Goal: Information Seeking & Learning: Learn about a topic

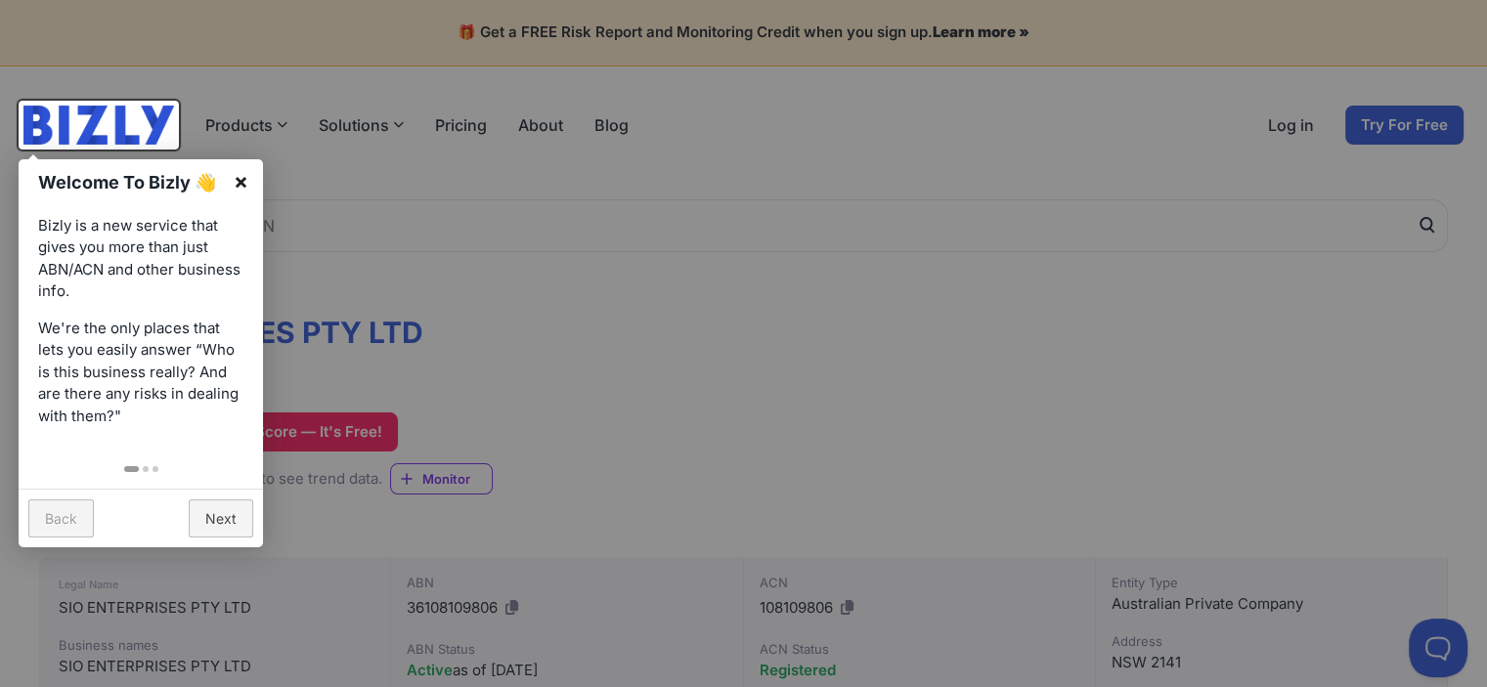
click at [244, 180] on link "×" at bounding box center [241, 181] width 44 height 44
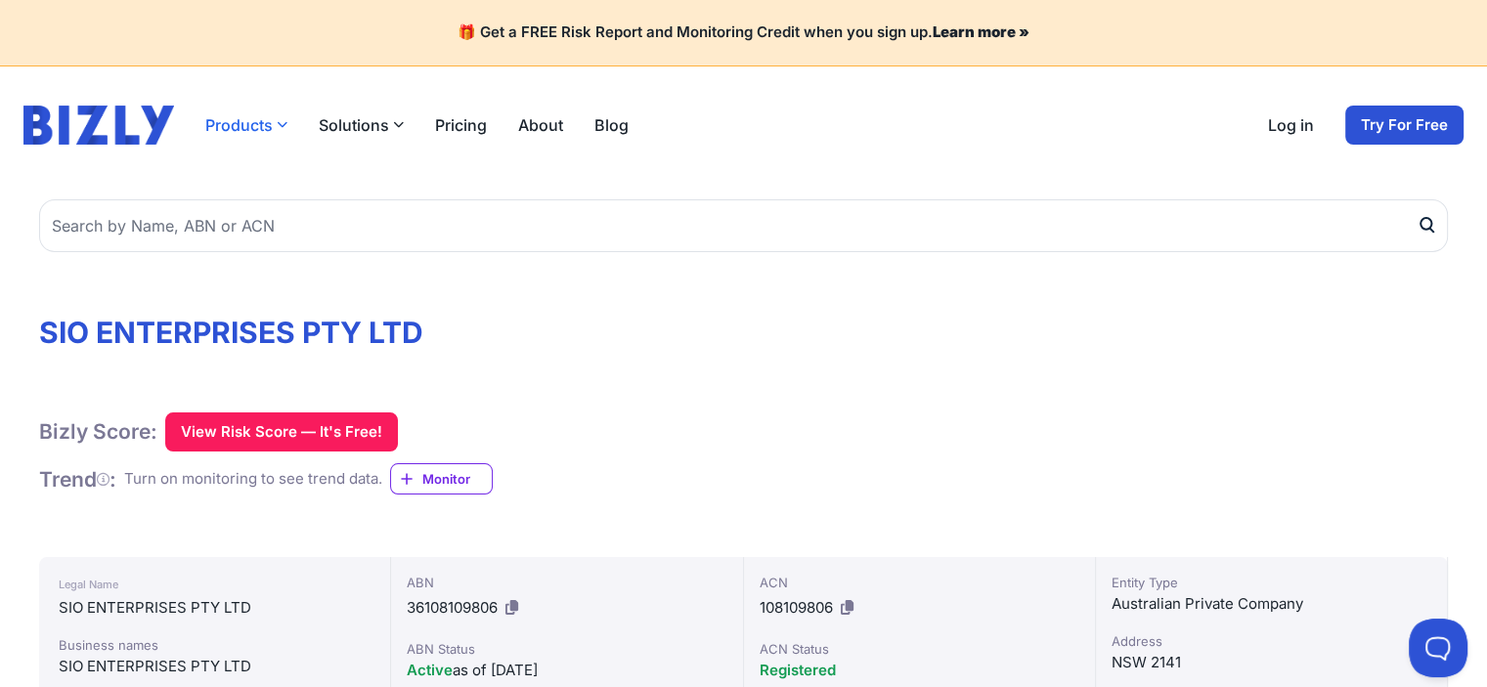
click at [277, 125] on icon "button" at bounding box center [282, 124] width 11 height 11
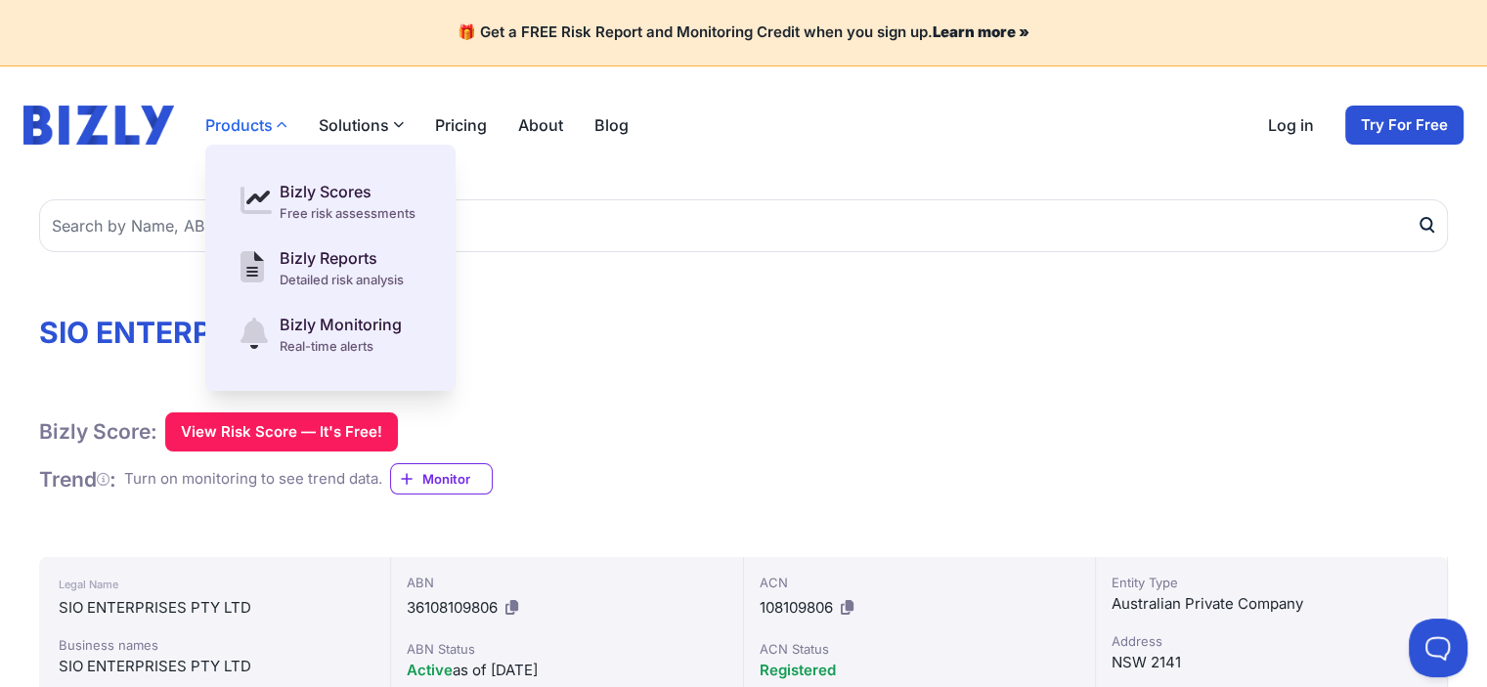
click at [277, 125] on icon "button" at bounding box center [282, 124] width 11 height 11
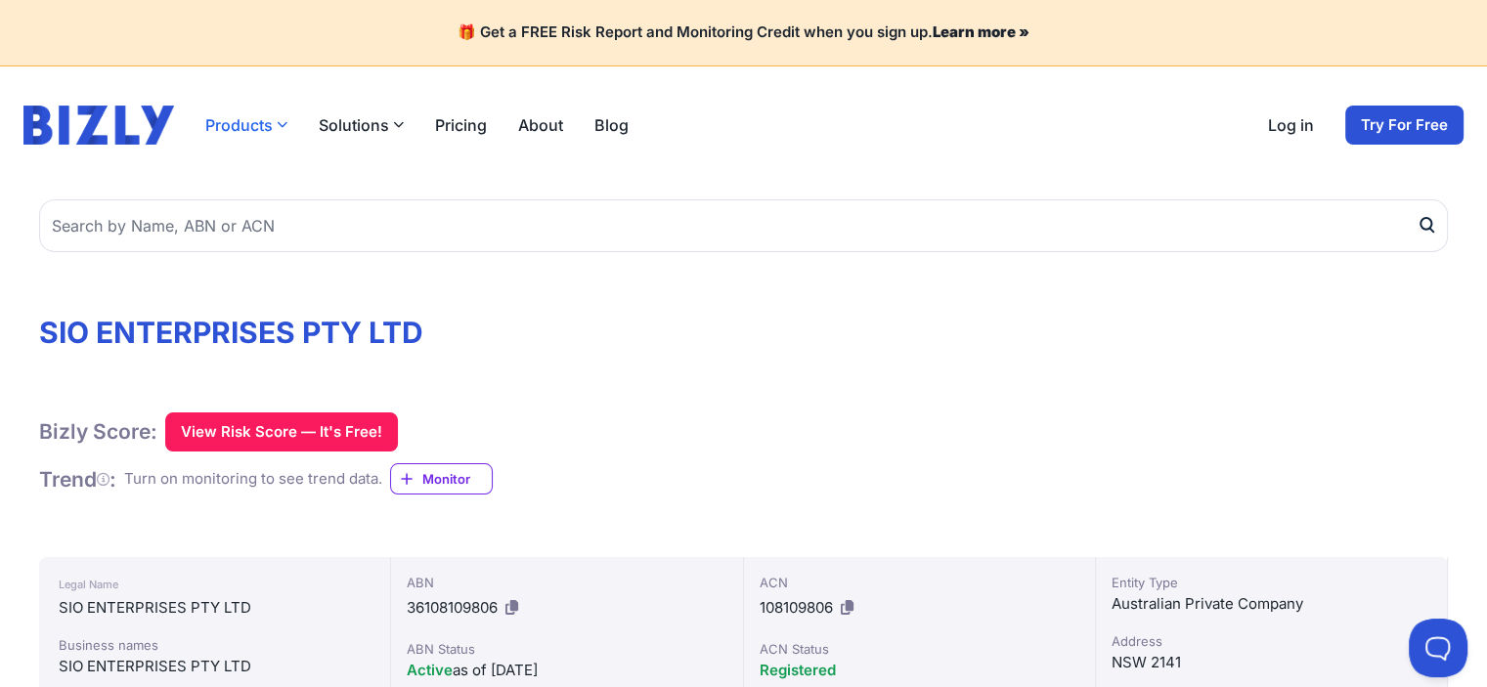
click at [253, 120] on button "Products" at bounding box center [246, 124] width 82 height 23
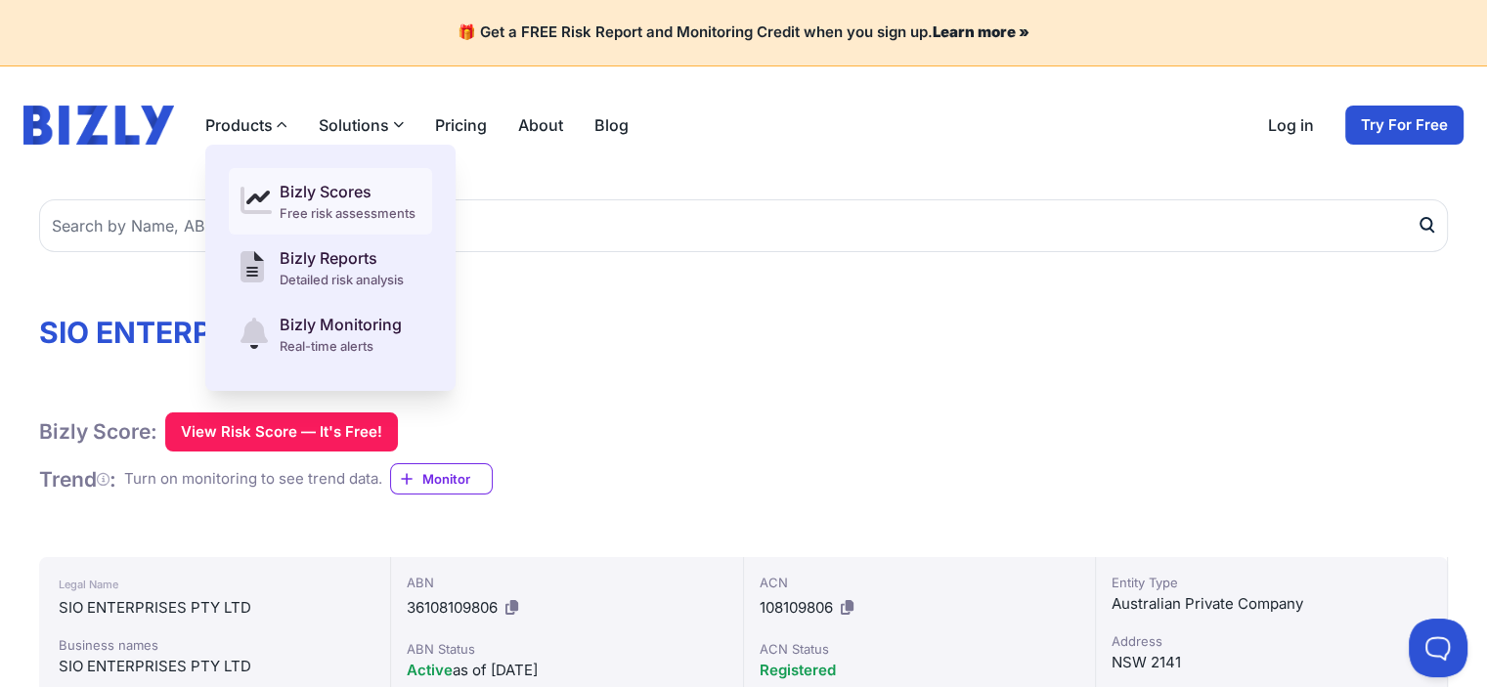
click at [339, 193] on div "Bizly Scores" at bounding box center [348, 191] width 136 height 23
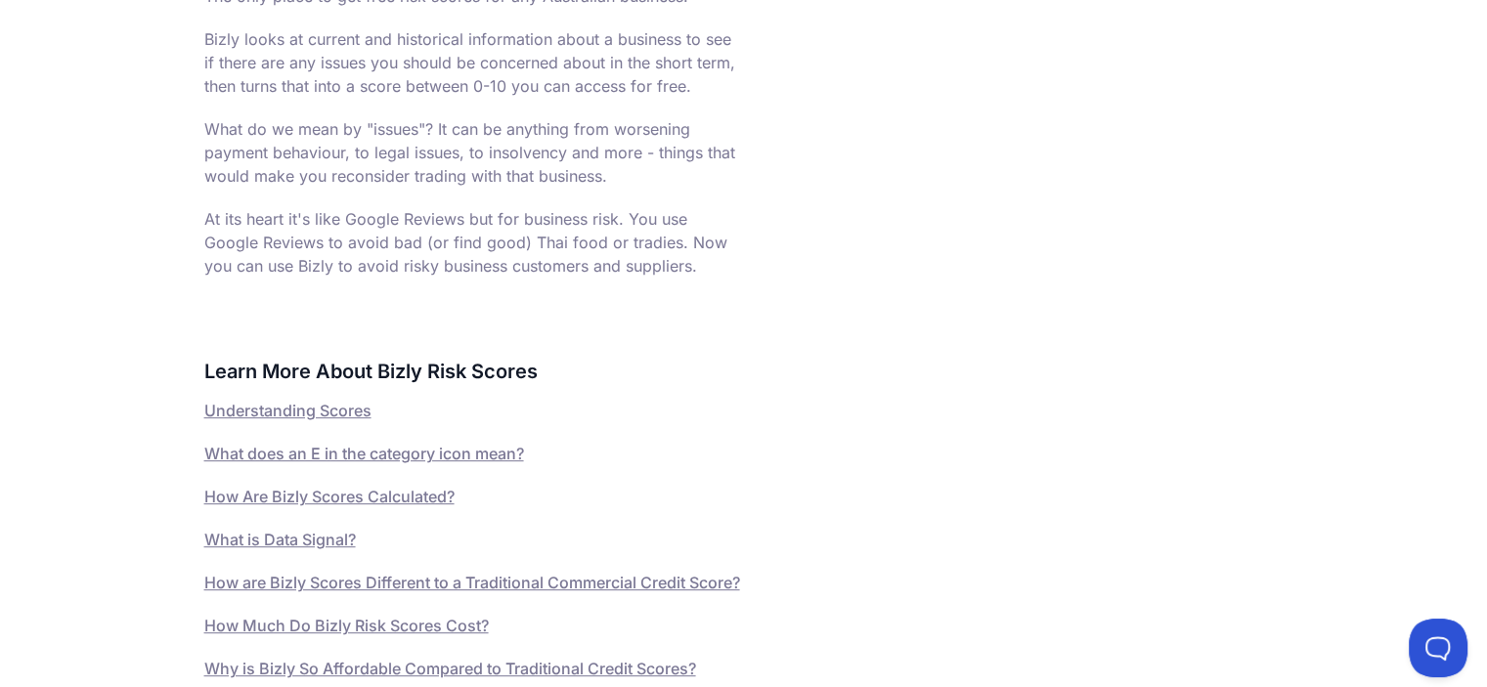
scroll to position [978, 0]
